Goal: Book appointment/travel/reservation

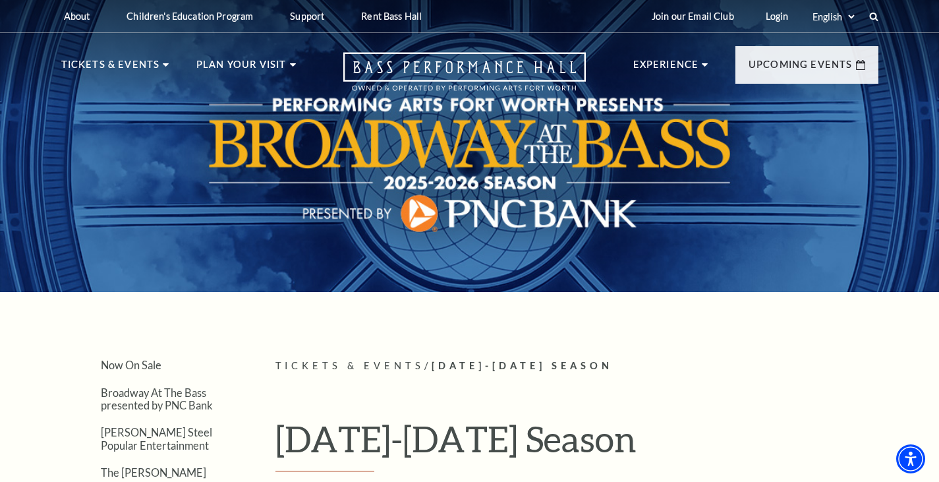
drag, startPoint x: 828, startPoint y: 39, endPoint x: 831, endPoint y: 45, distance: 7.4
click at [828, 39] on nav "Tickets & Events Now On Sale Broadway At The Bass presented by PNC Bank [PERSON…" at bounding box center [470, 68] width 844 height 71
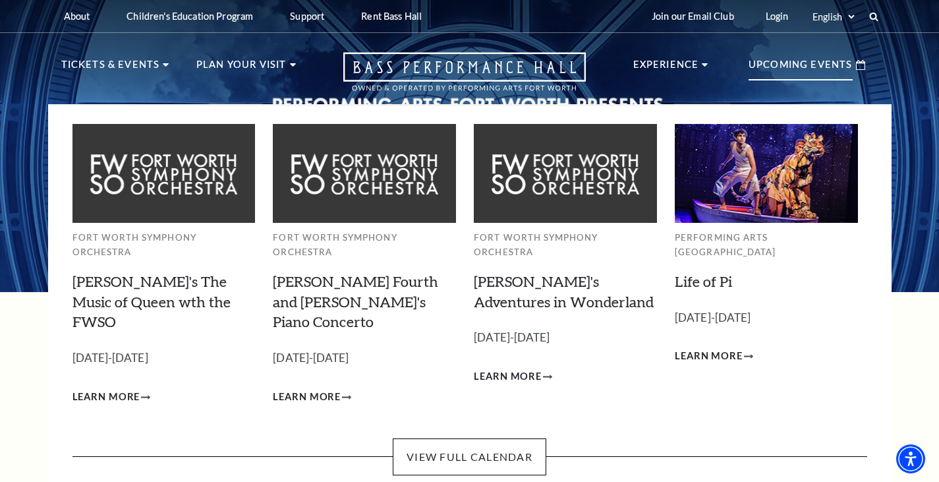
click at [856, 63] on div "Upcoming Events" at bounding box center [807, 65] width 143 height 38
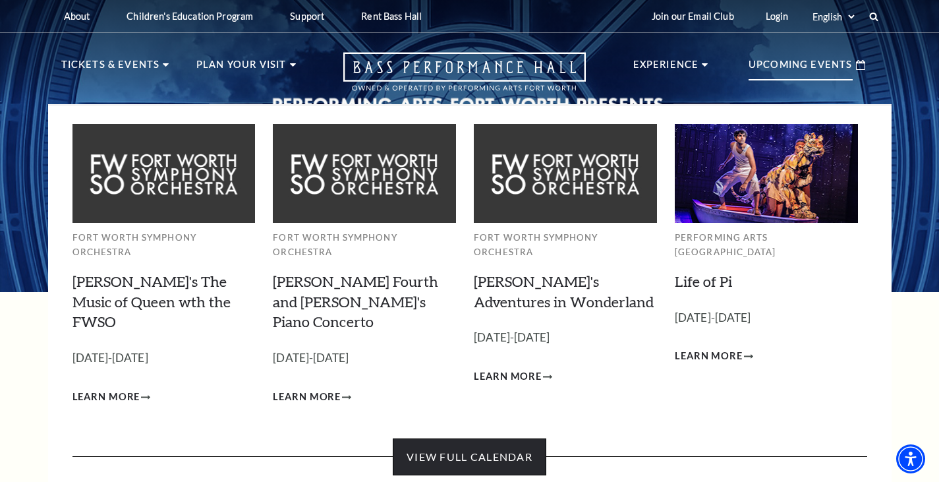
click at [499, 438] on link "View Full Calendar" at bounding box center [470, 456] width 154 height 37
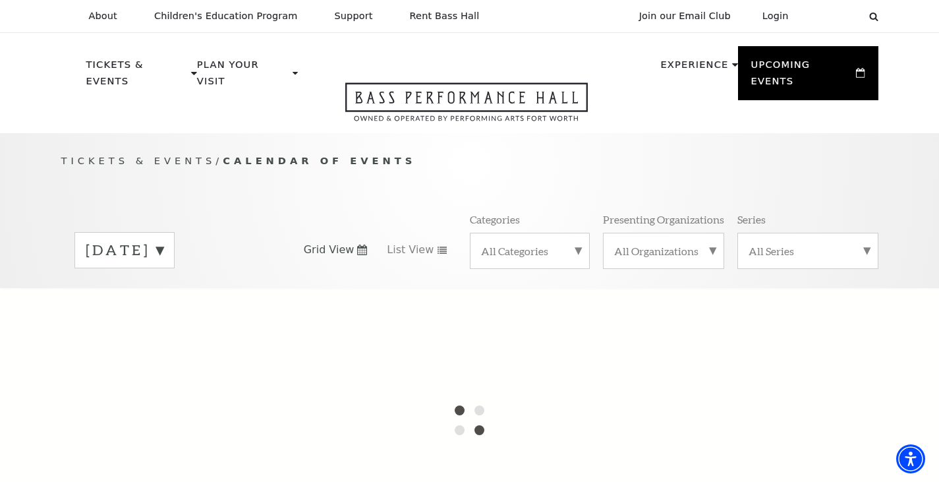
click at [163, 240] on label "[DATE]" at bounding box center [125, 250] width 78 height 20
click at [184, 455] on div at bounding box center [469, 420] width 939 height 264
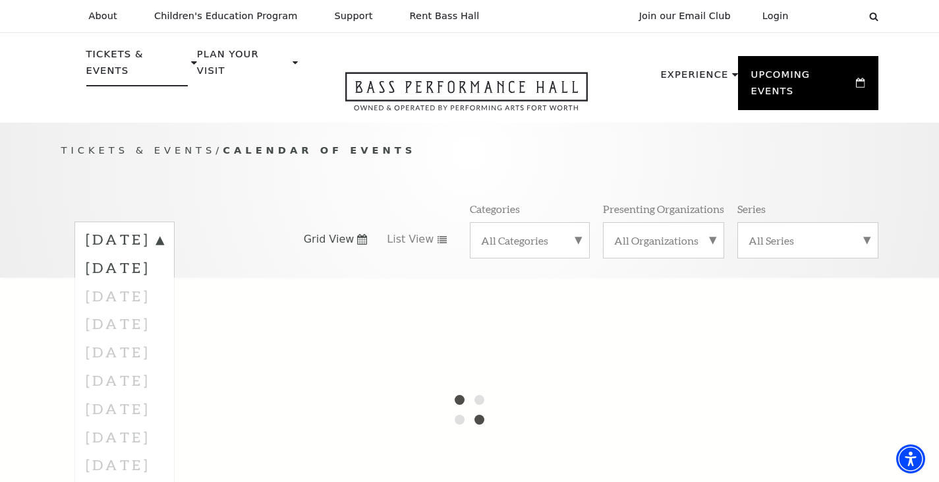
click at [162, 57] on p "Tickets & Events" at bounding box center [137, 66] width 102 height 40
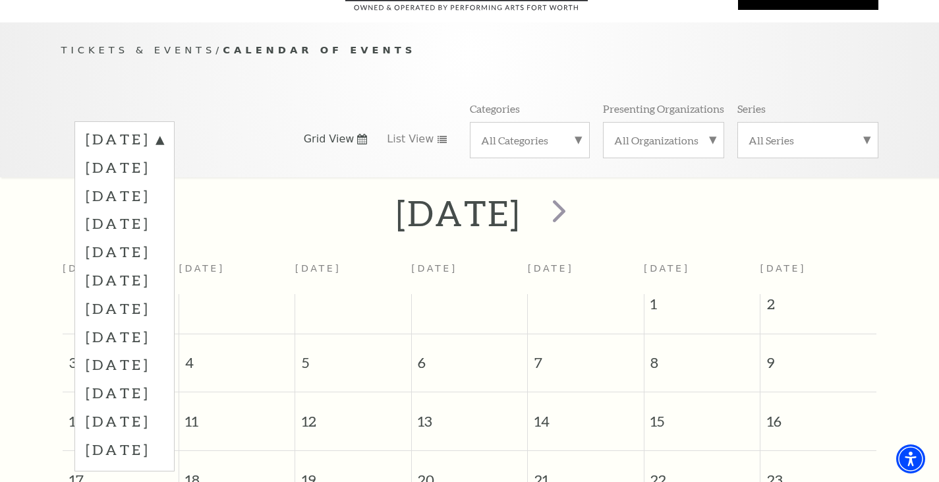
scroll to position [106, 0]
